Goal: Check status: Verify the current state of an ongoing process or item

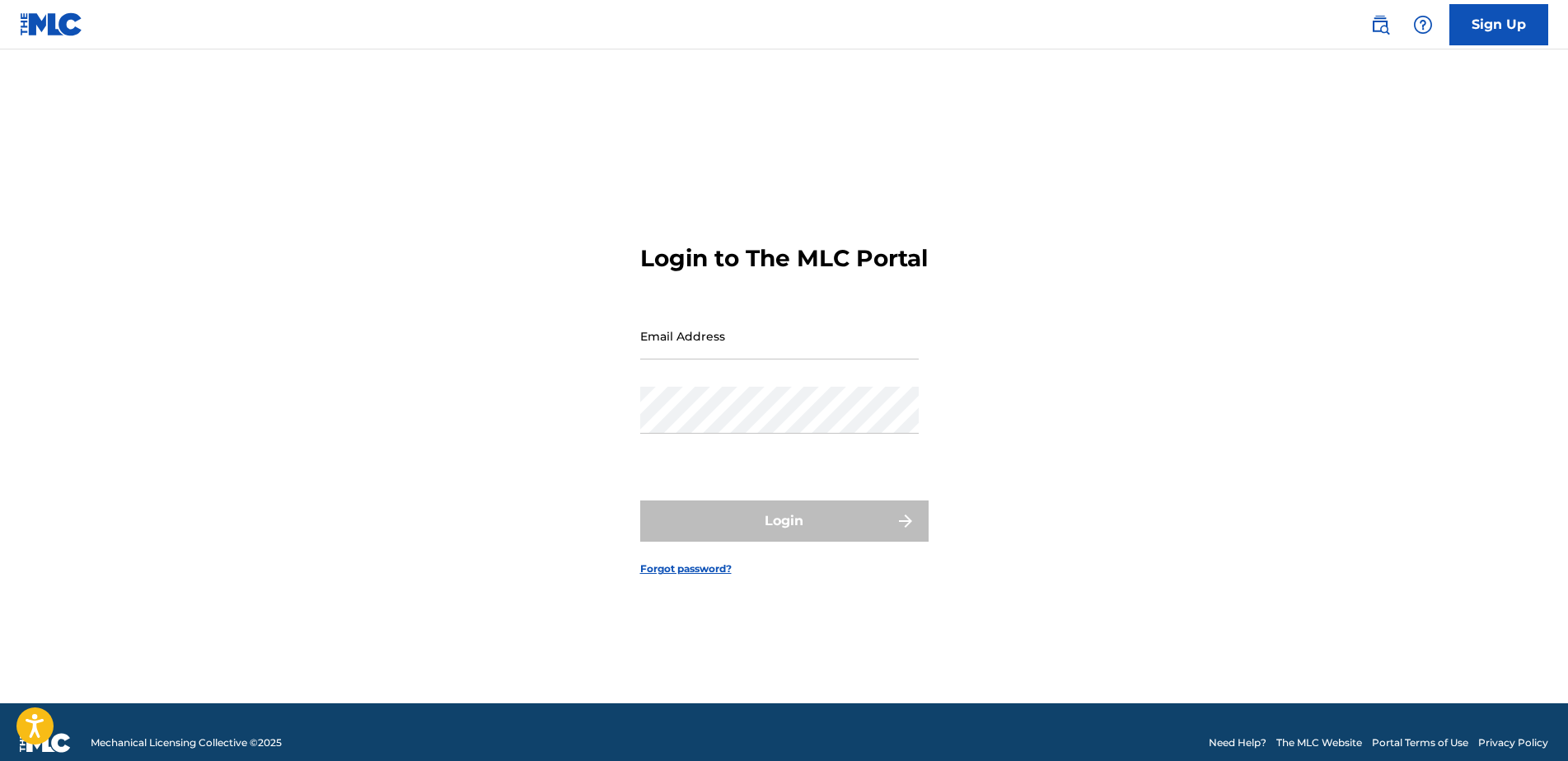
click at [734, 360] on input "Email Address" at bounding box center [779, 335] width 279 height 47
type input "[EMAIL_ADDRESS][DOMAIN_NAME]"
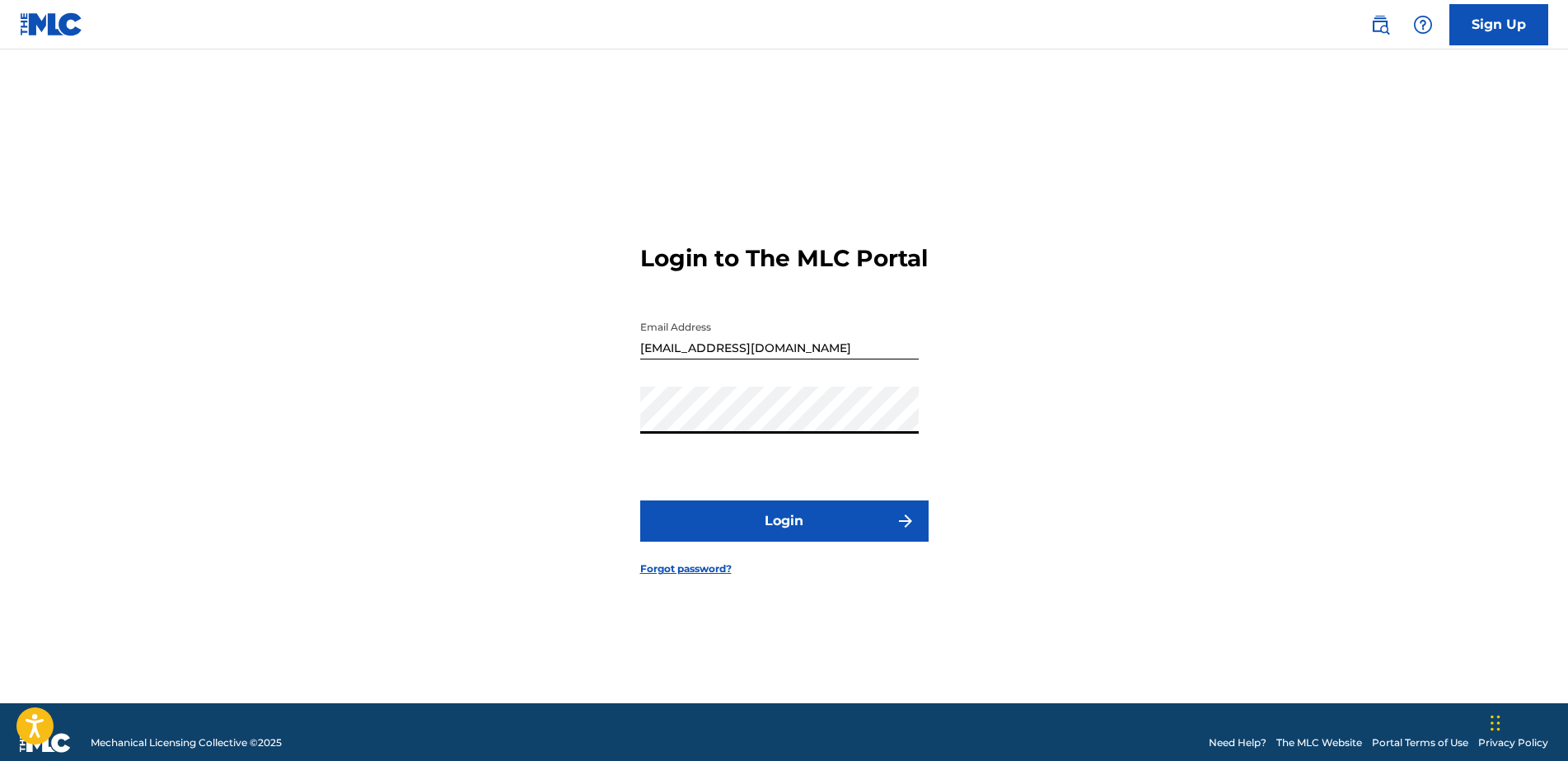
click at [640, 501] on button "Login" at bounding box center [784, 521] width 288 height 41
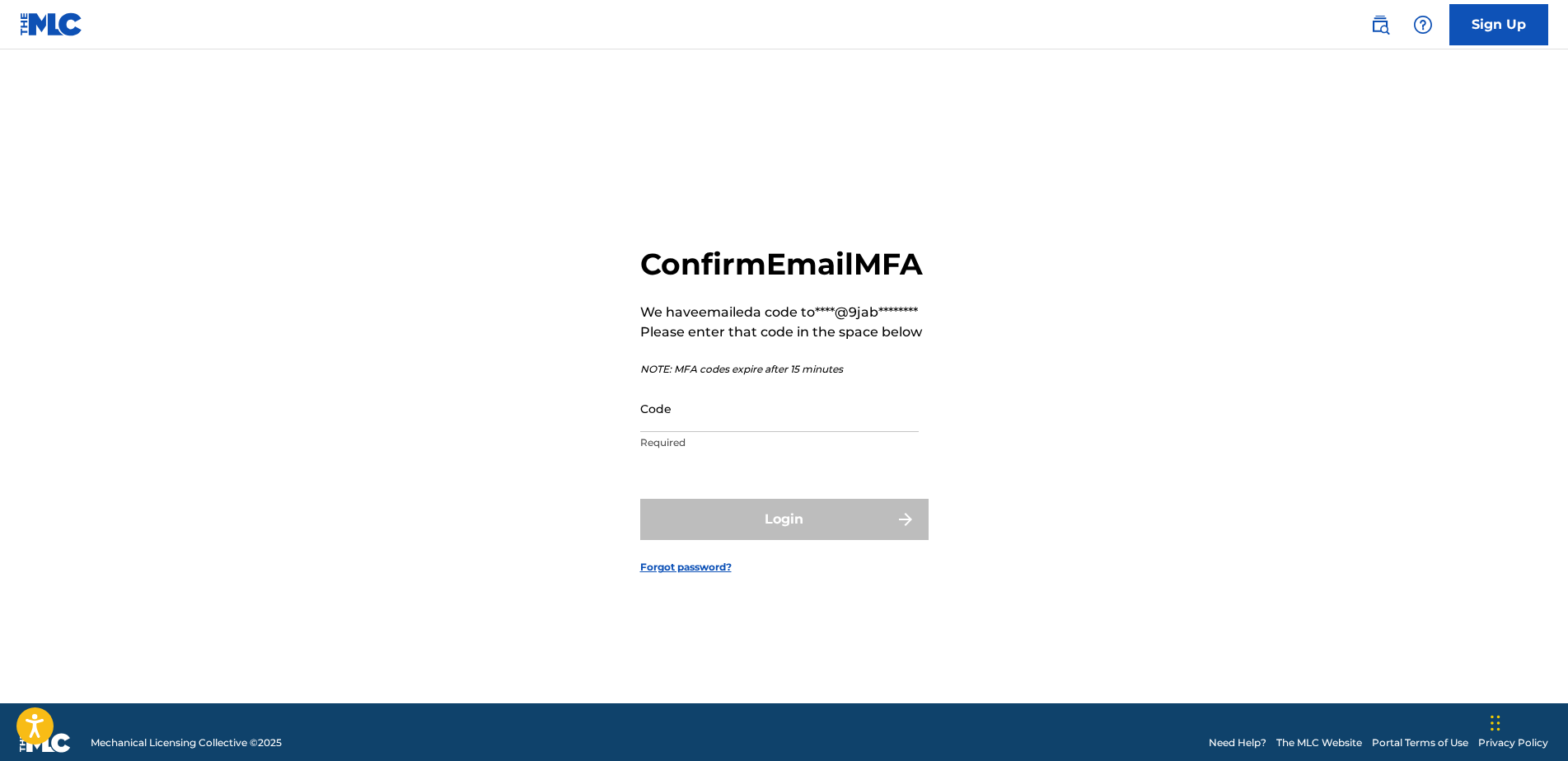
click at [706, 432] on input "Code" at bounding box center [779, 408] width 279 height 47
paste input "761912"
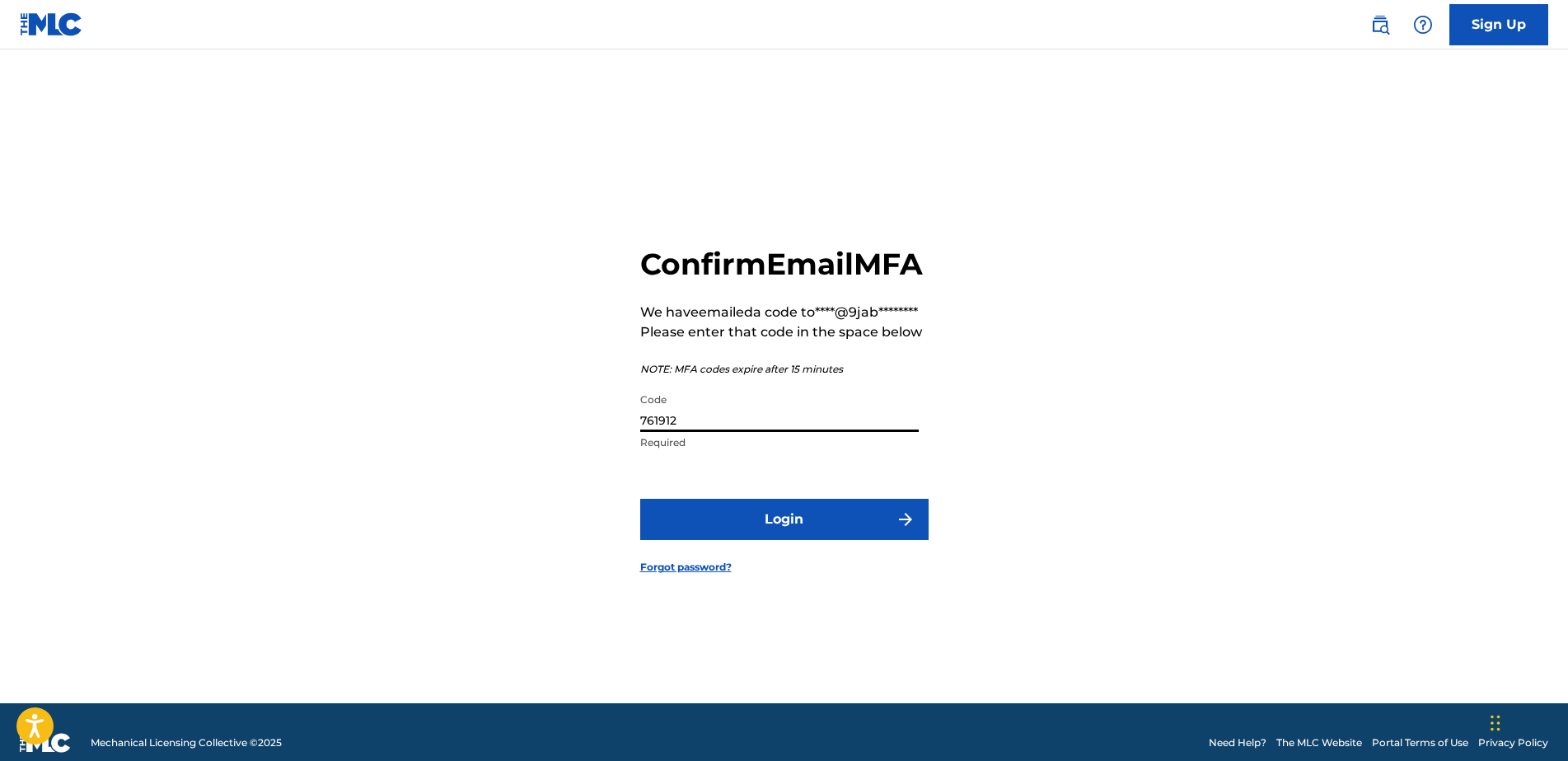
type input "761912"
click at [783, 540] on button "Login" at bounding box center [784, 519] width 288 height 41
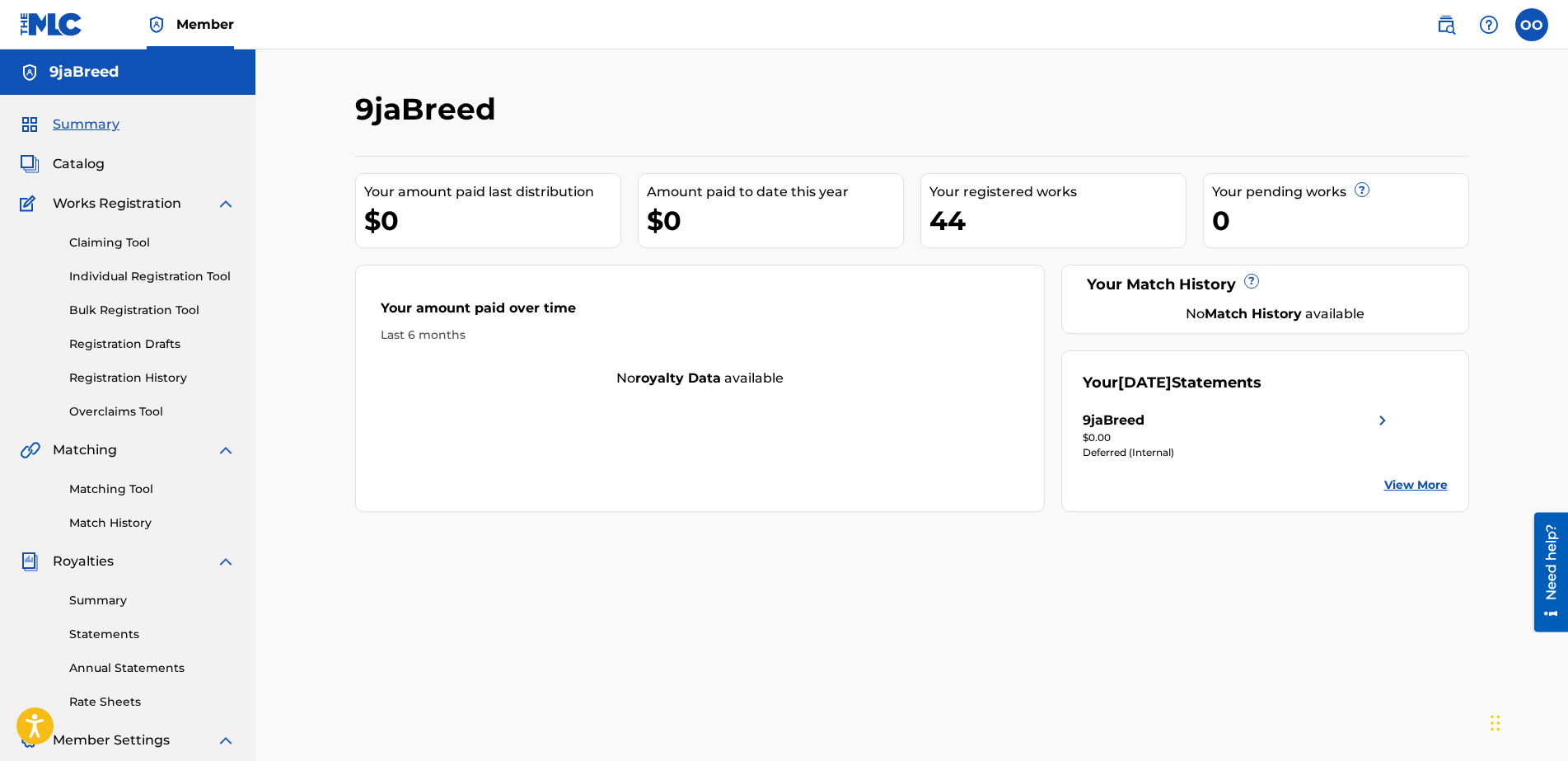
click at [1125, 448] on div "Deferred (Internal)" at bounding box center [1237, 453] width 310 height 15
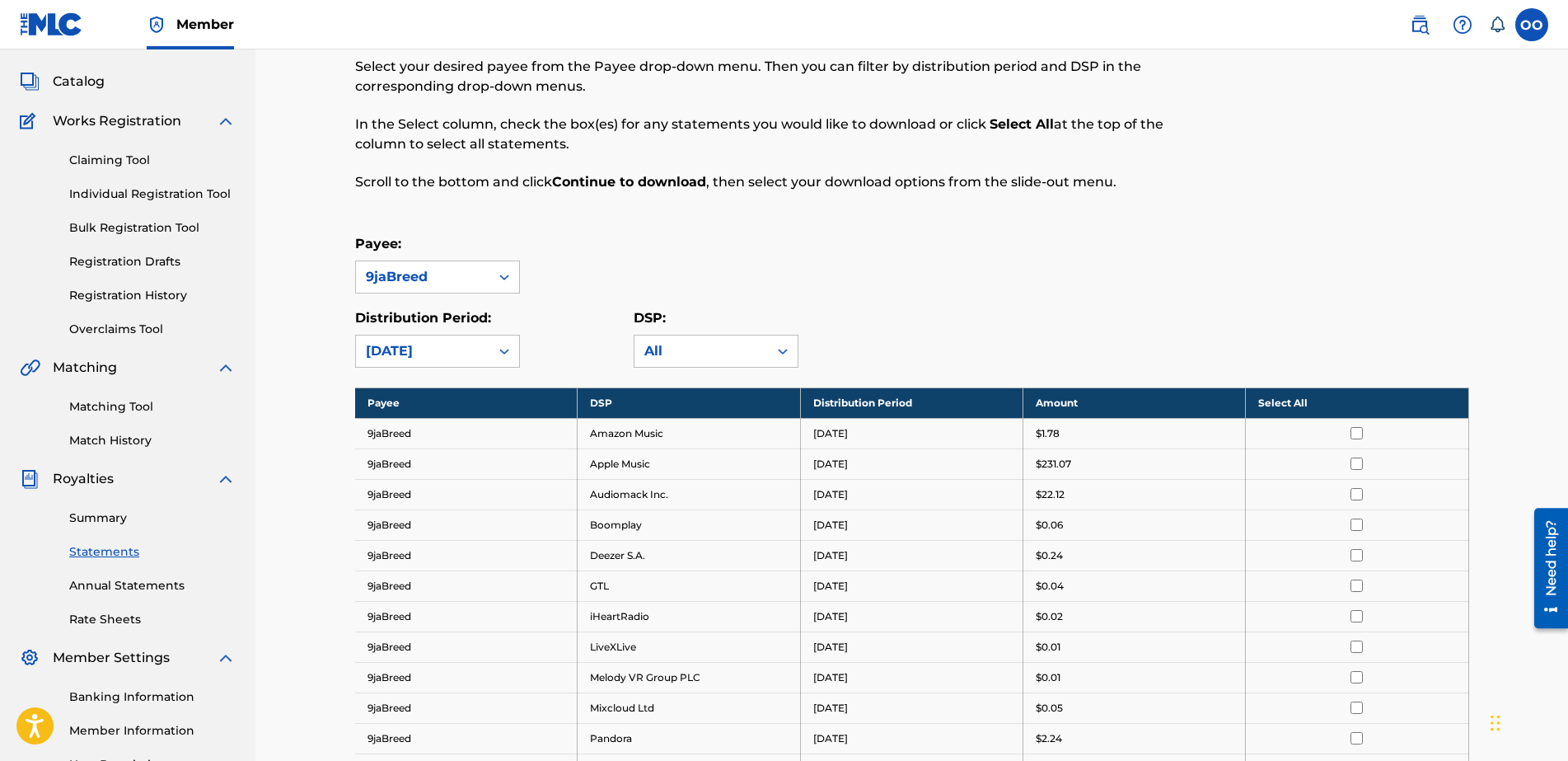
scroll to position [206, 0]
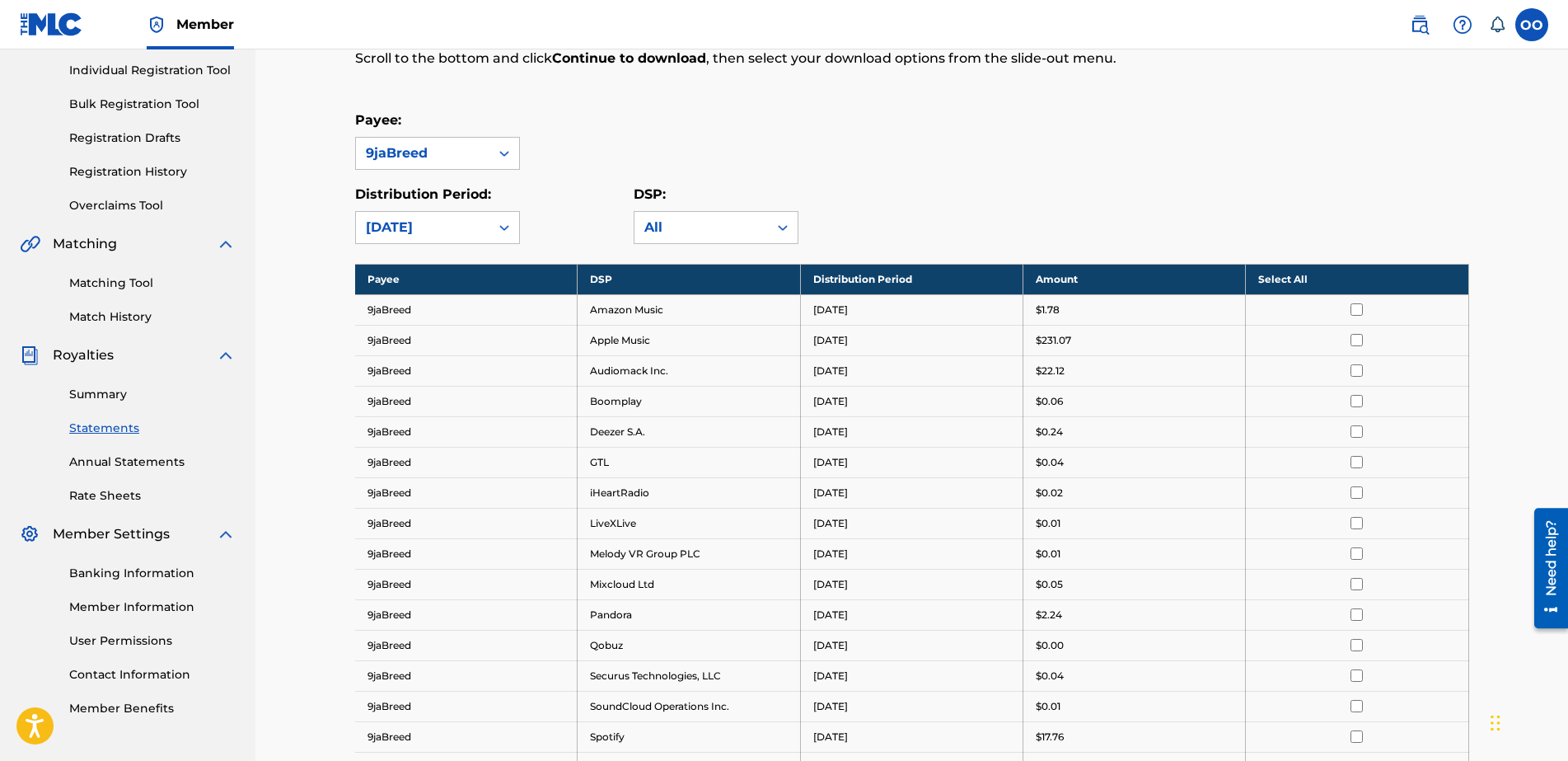
click at [122, 399] on link "Summary" at bounding box center [152, 394] width 166 height 17
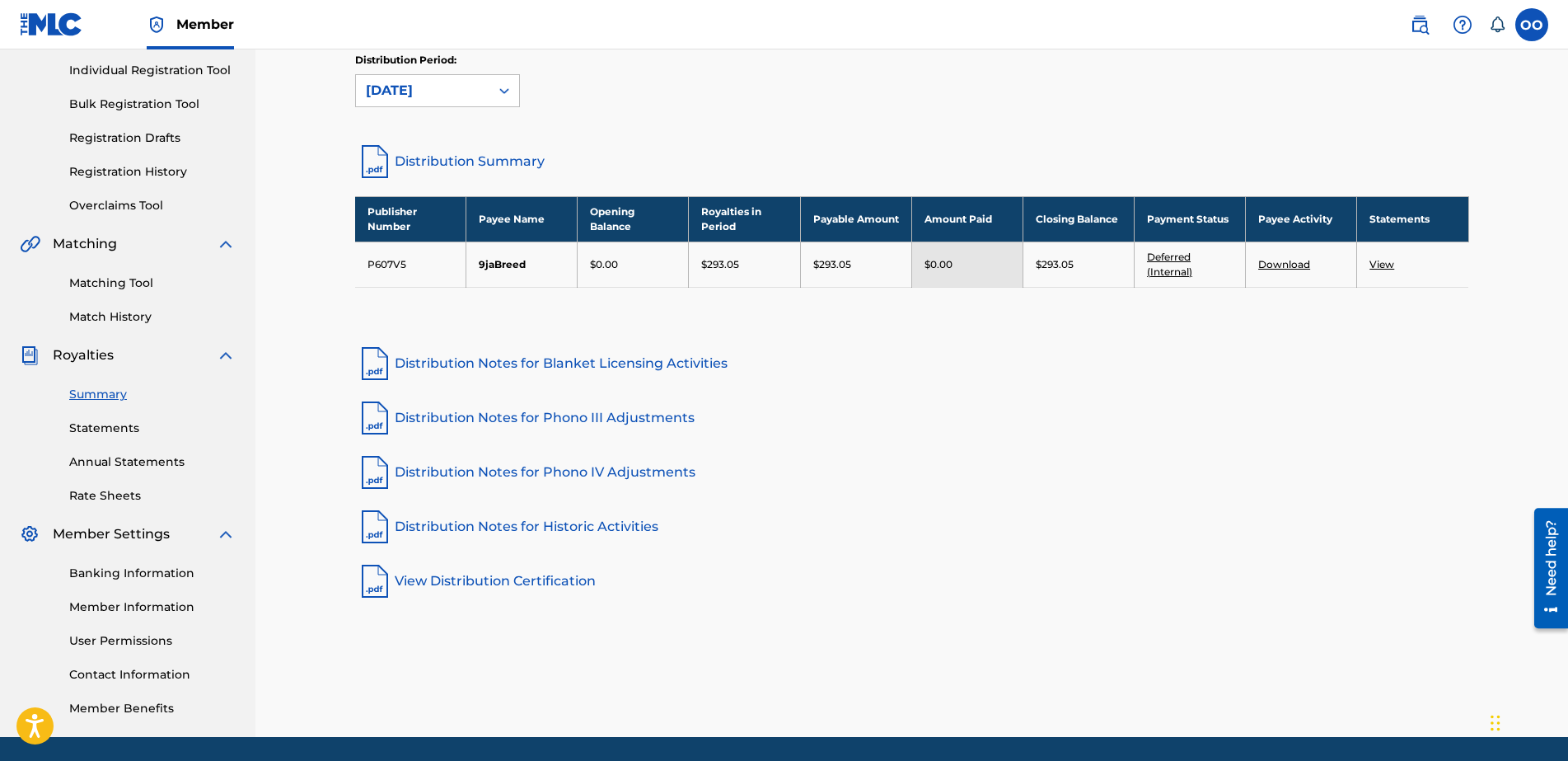
scroll to position [261, 0]
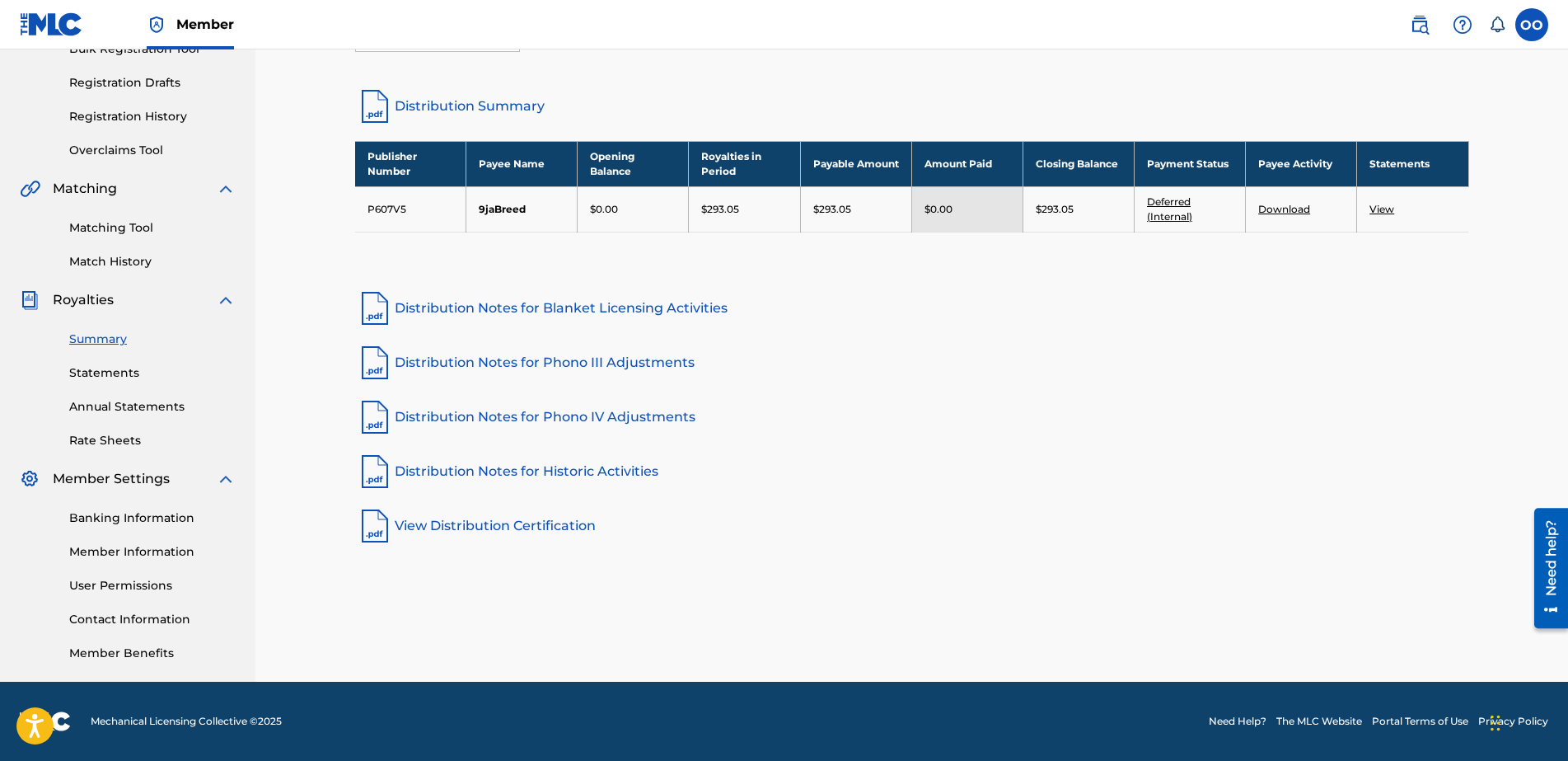
click at [150, 510] on link "Banking Information" at bounding box center [152, 518] width 166 height 17
